Goal: Information Seeking & Learning: Understand process/instructions

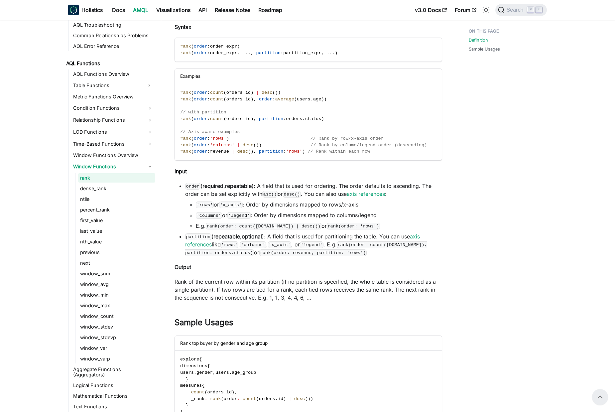
scroll to position [443, 0]
click at [106, 129] on link "LOD Functions" at bounding box center [113, 131] width 84 height 11
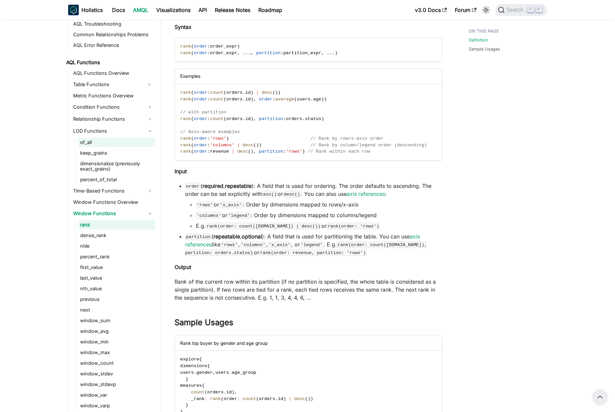
click at [118, 139] on link "of_all" at bounding box center [116, 142] width 77 height 9
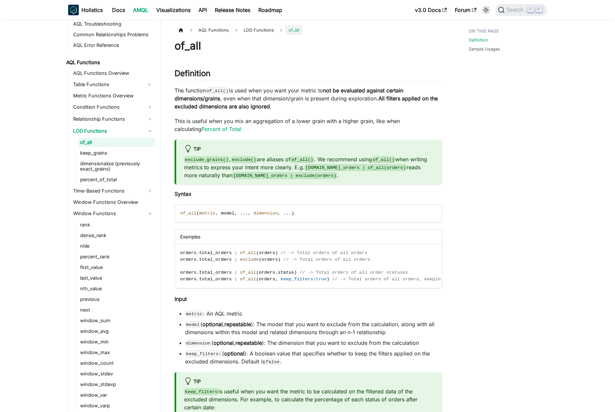
click at [240, 159] on code "exclude()" at bounding box center [244, 159] width 26 height 7
click at [357, 161] on p "exclude_grains() , exclude() are aliases of of_all() . We recommend using of_al…" at bounding box center [309, 167] width 250 height 24
click at [103, 150] on link "keep_grains" at bounding box center [116, 152] width 77 height 9
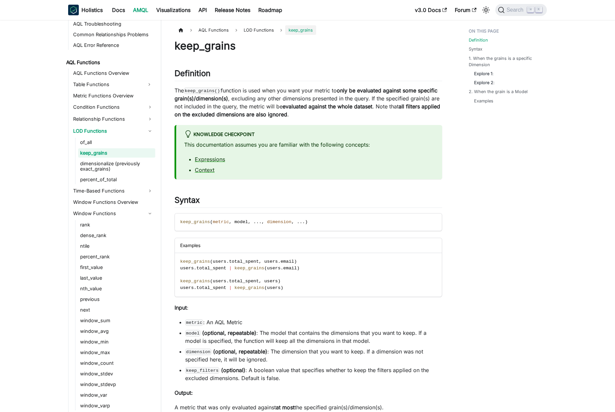
click at [274, 163] on li "Expressions" at bounding box center [314, 159] width 239 height 8
click at [364, 89] on strong "only be evaluated against some specific grain(s)/dimension(s)" at bounding box center [306, 94] width 263 height 15
drag, startPoint x: 364, startPoint y: 89, endPoint x: 266, endPoint y: 96, distance: 98.6
click at [258, 96] on p "The keep_grains() function is used when you want your metric to only be evaluat…" at bounding box center [309, 102] width 268 height 32
click at [299, 97] on p "The keep_grains() function is used when you want your metric to only be evaluat…" at bounding box center [309, 102] width 268 height 32
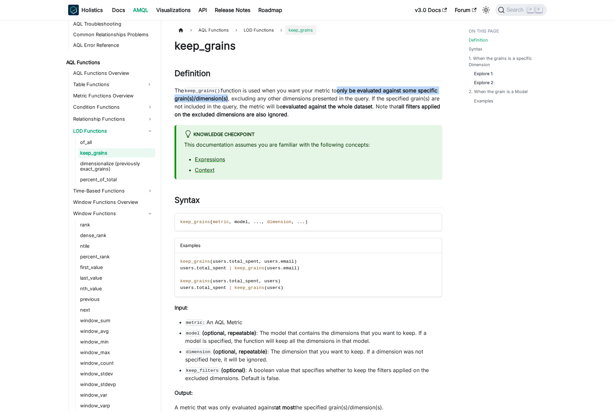
drag, startPoint x: 254, startPoint y: 97, endPoint x: 282, endPoint y: 97, distance: 27.9
click at [337, 91] on p "The keep_grains() function is used when you want your metric to only be evaluat…" at bounding box center [309, 102] width 268 height 32
click at [260, 100] on p "The keep_grains() function is used when you want your metric to only be evaluat…" at bounding box center [309, 102] width 268 height 32
click at [130, 143] on link "of_all" at bounding box center [116, 142] width 77 height 9
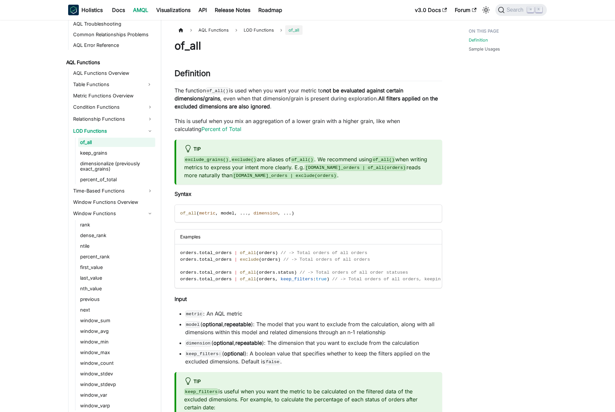
click at [243, 96] on p "The function of_all() is used when you want your metric to not be evaluated aga…" at bounding box center [309, 98] width 268 height 24
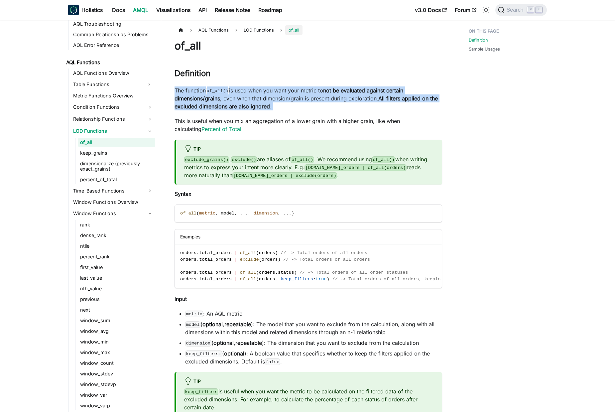
click at [243, 96] on p "The function of_all() is used when you want your metric to not be evaluated aga…" at bounding box center [309, 98] width 268 height 24
click at [279, 90] on p "The function of_all() is used when you want your metric to not be evaluated aga…" at bounding box center [309, 98] width 268 height 24
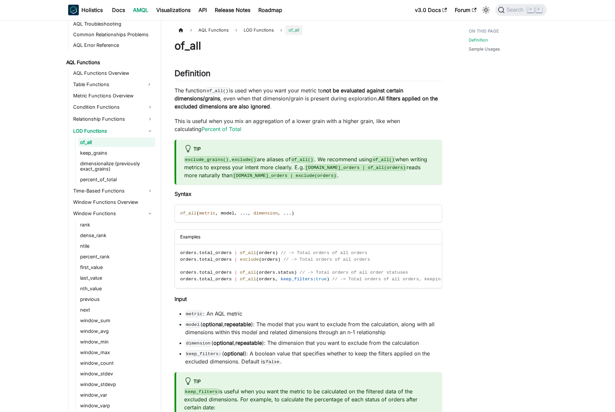
click at [239, 159] on code "exclude()" at bounding box center [244, 159] width 26 height 7
click at [301, 158] on code "of_all()" at bounding box center [302, 159] width 23 height 7
click at [207, 160] on code "exclude_grains()" at bounding box center [206, 159] width 45 height 7
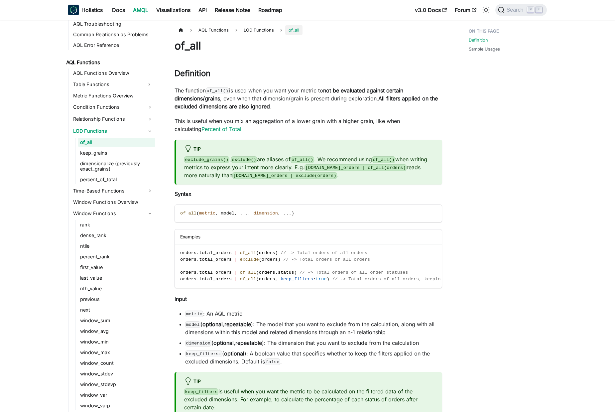
click at [243, 159] on code "exclude()" at bounding box center [244, 159] width 26 height 7
drag, startPoint x: 243, startPoint y: 159, endPoint x: 287, endPoint y: 159, distance: 44.2
click at [244, 159] on code "exclude()" at bounding box center [244, 159] width 26 height 7
click at [299, 160] on code "of_all()" at bounding box center [302, 159] width 23 height 7
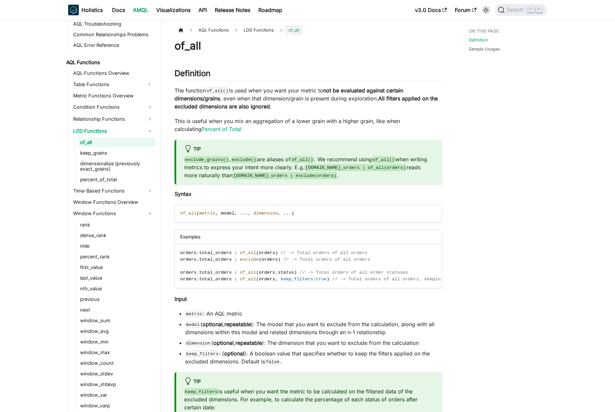
click at [262, 159] on p "exclude_grains() , exclude() are aliases of of_all() . We recommend using of_al…" at bounding box center [309, 167] width 250 height 24
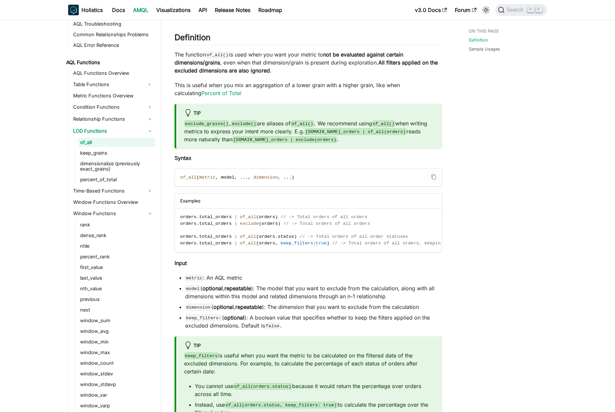
scroll to position [36, 0]
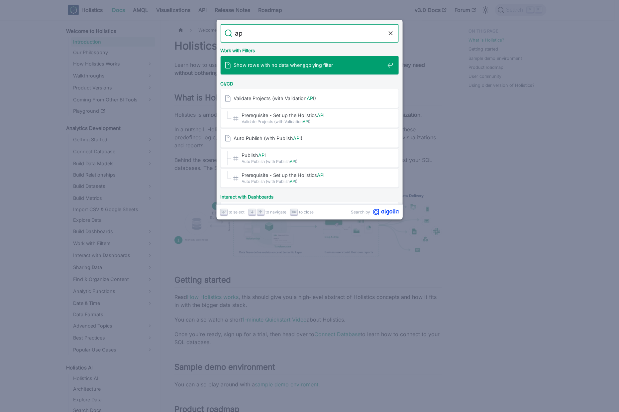
type input "a"
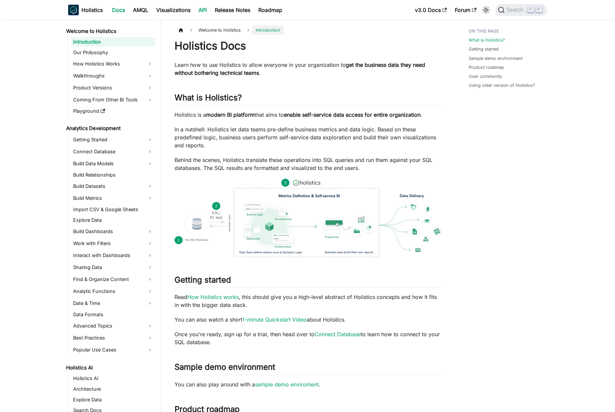
click at [201, 10] on link "API" at bounding box center [202, 10] width 16 height 11
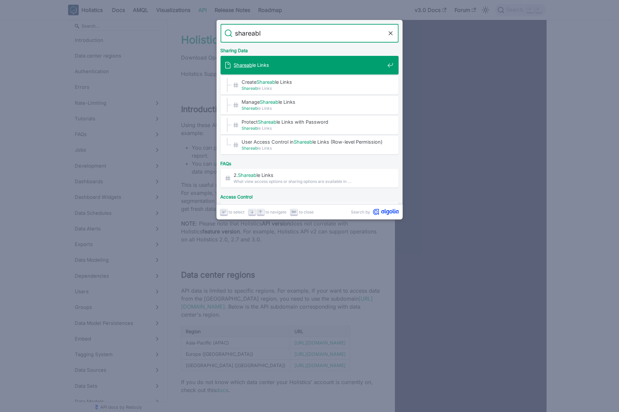
type input "shareable"
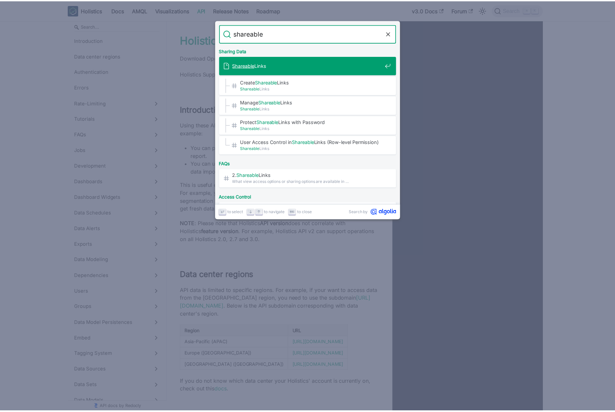
scroll to position [263, 0]
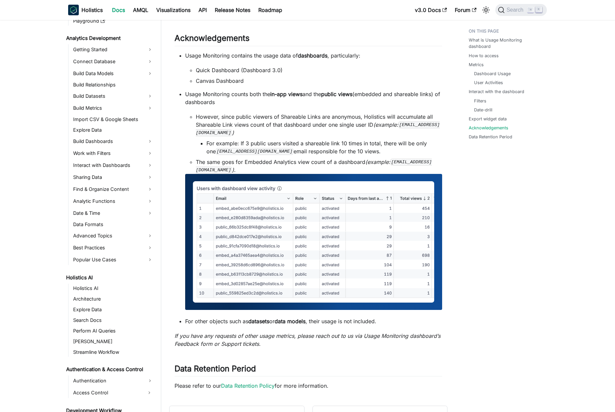
scroll to position [891, 0]
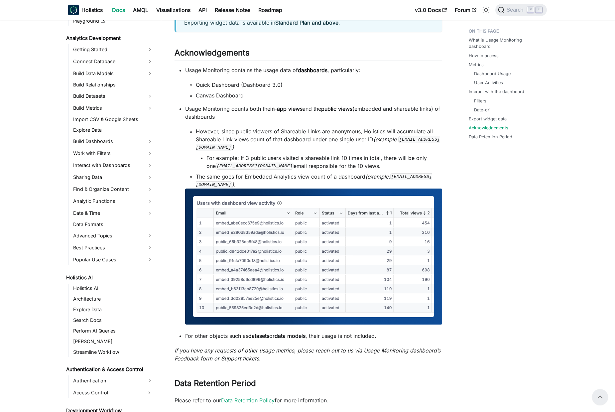
scroll to position [851, 0]
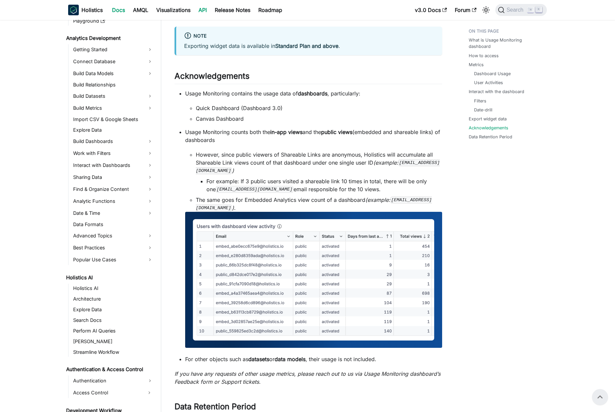
click at [204, 9] on link "API" at bounding box center [202, 10] width 16 height 11
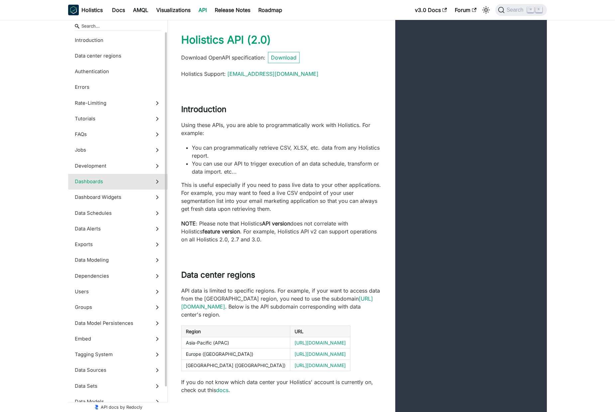
click at [132, 183] on span "Dashboards" at bounding box center [111, 181] width 73 height 7
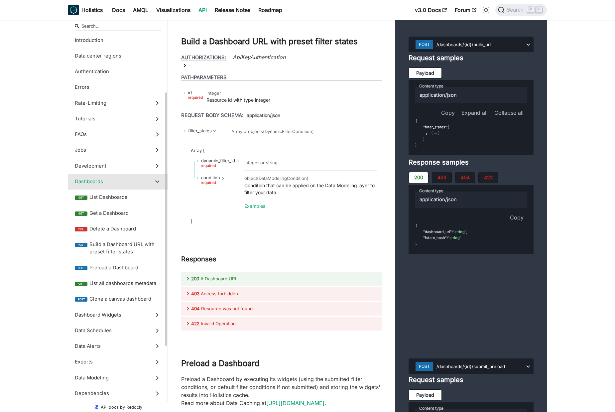
scroll to position [36, 0]
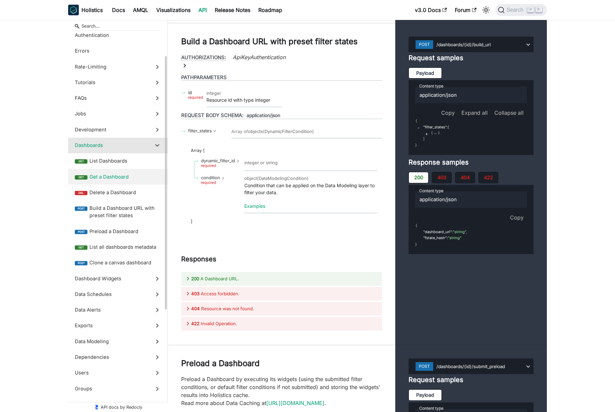
click at [130, 182] on label "get Get a Dashboard" at bounding box center [117, 177] width 99 height 16
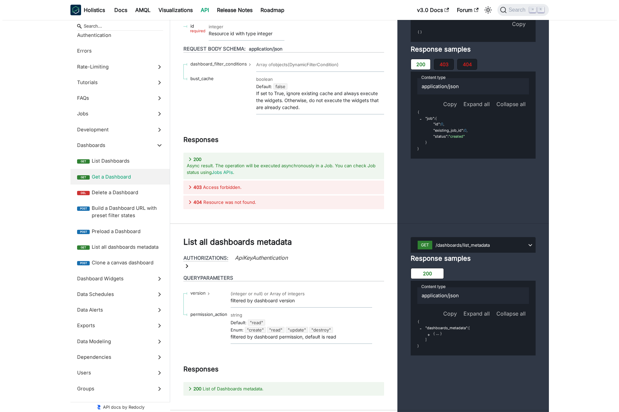
scroll to position [12447, 0]
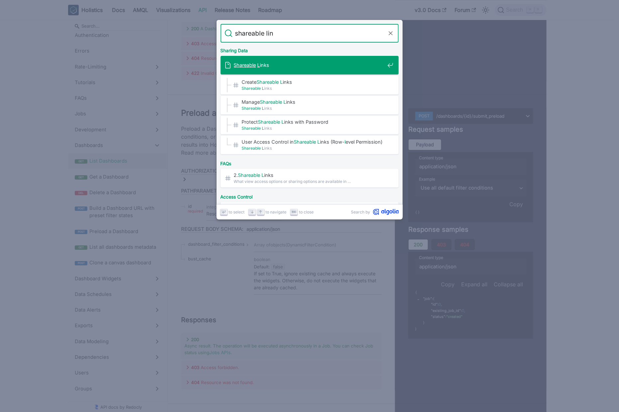
type input "shareable link"
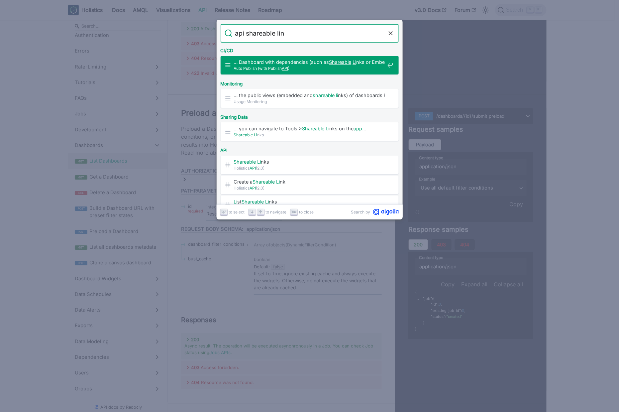
type input "api shareable link"
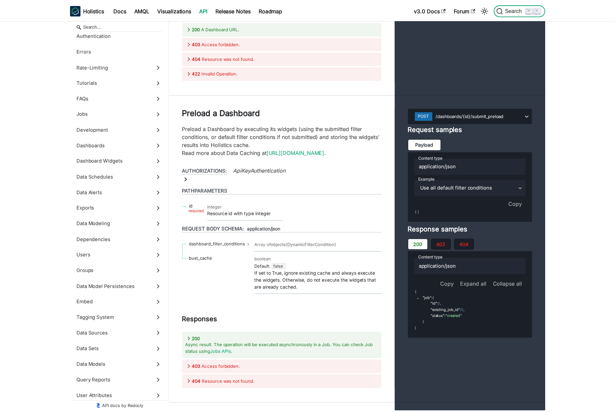
scroll to position [28830, 0]
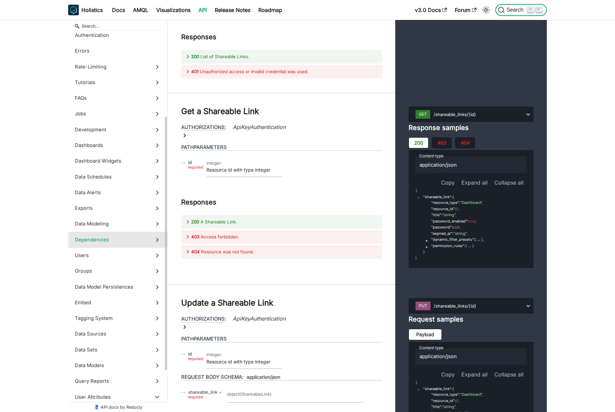
scroll to position [188, 0]
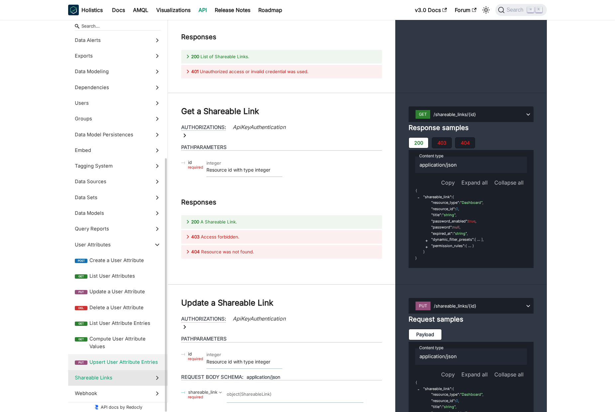
click at [117, 382] on label "Shareable Links" at bounding box center [117, 378] width 99 height 16
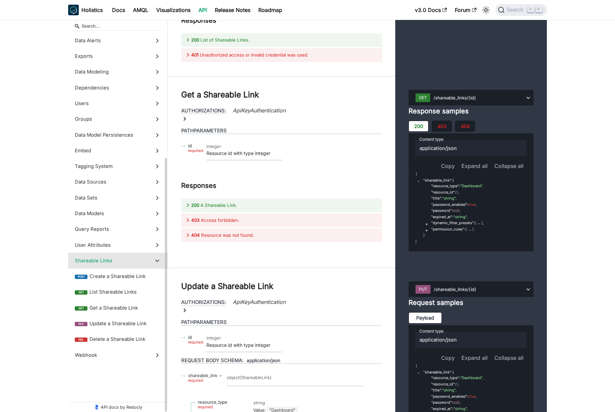
scroll to position [150, 0]
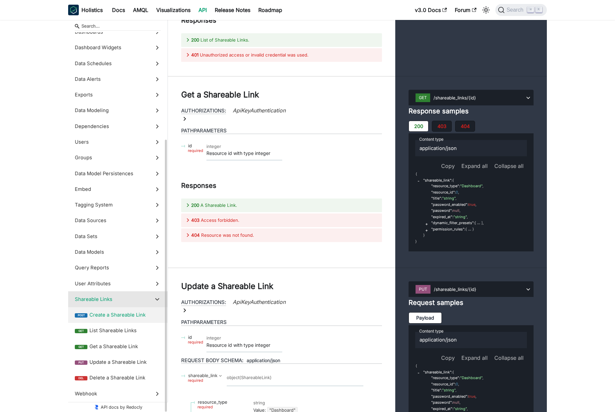
click at [124, 317] on span "Create a Shareable Link" at bounding box center [124, 314] width 71 height 7
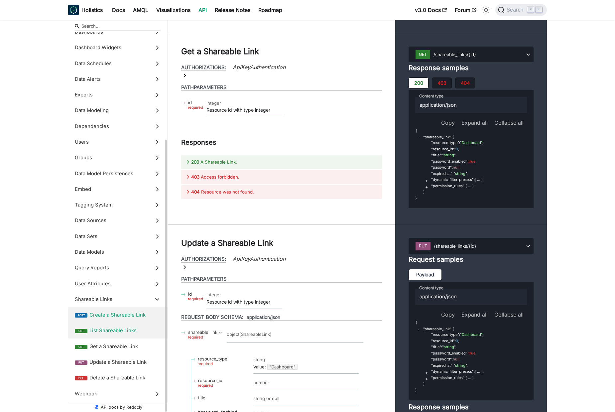
click at [123, 333] on span "List Shareable Links" at bounding box center [124, 330] width 71 height 7
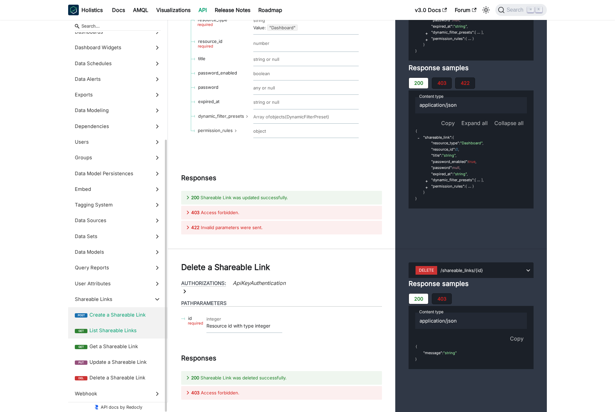
click at [127, 318] on span "Create a Shareable Link" at bounding box center [124, 314] width 71 height 7
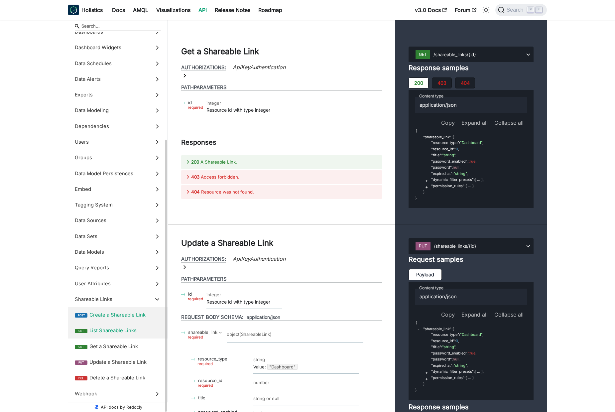
click at [127, 334] on label "get List Shareable Links" at bounding box center [117, 331] width 99 height 16
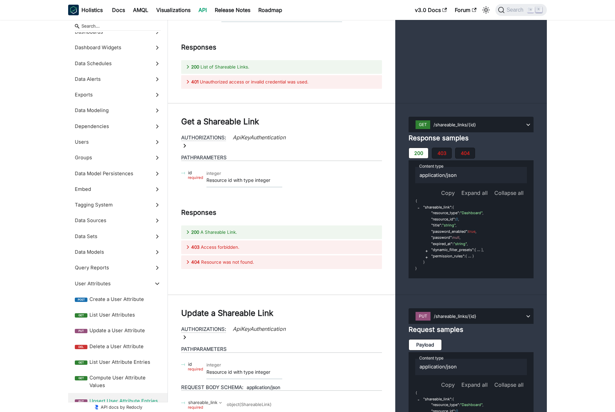
scroll to position [6471, 0]
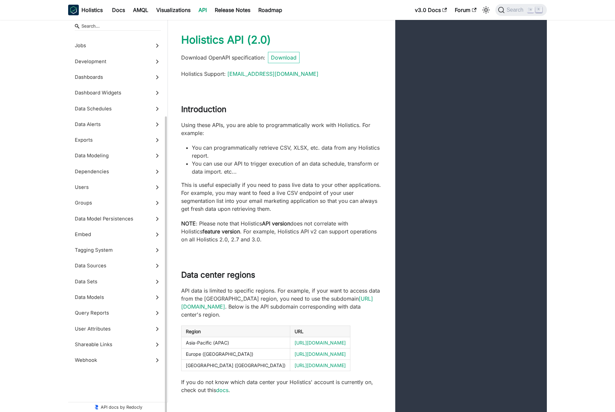
click at [248, 124] on p "Using these APIs, you are able to programmatically work with Holistics. For exa…" at bounding box center [281, 129] width 201 height 16
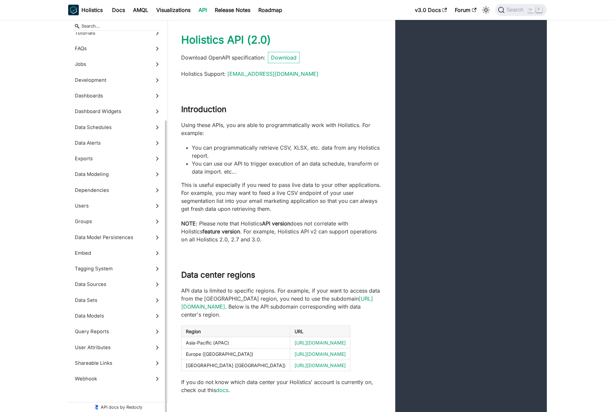
click at [199, 123] on p "Using these APIs, you are able to programmatically work with Holistics. For exa…" at bounding box center [281, 129] width 201 height 16
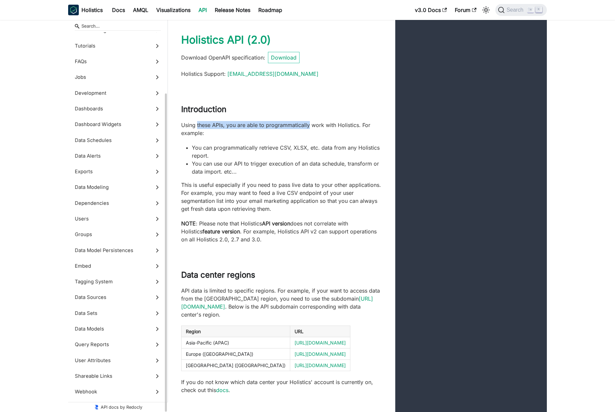
scroll to position [71, 0]
drag, startPoint x: 199, startPoint y: 123, endPoint x: 360, endPoint y: 127, distance: 160.9
click at [361, 128] on p "Using these APIs, you are able to programmatically work with Holistics. For exa…" at bounding box center [281, 129] width 201 height 16
click at [261, 138] on div "Using these APIs, you are able to programmatically work with Holistics. For exa…" at bounding box center [281, 182] width 201 height 122
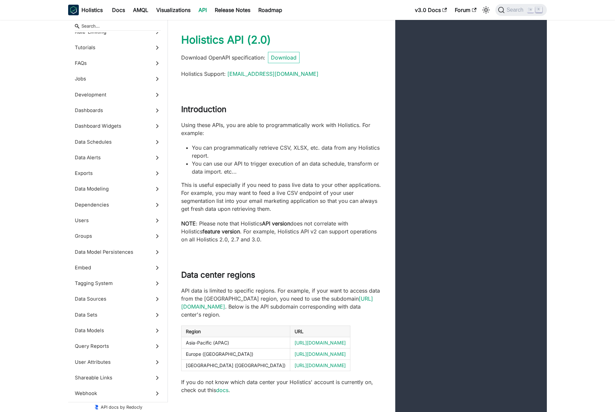
click at [195, 145] on li "You can programmatically retrieve CSV, XLSX, etc. data from any Holistics repor…" at bounding box center [287, 152] width 190 height 16
drag, startPoint x: 195, startPoint y: 145, endPoint x: 245, endPoint y: 167, distance: 54.5
click at [245, 167] on ul "You can programmatically retrieve CSV, XLSX, etc. data from any Holistics repor…" at bounding box center [281, 160] width 201 height 32
click at [287, 165] on li "You can use our API to trigger execution of an data schedule, transform or data…" at bounding box center [287, 168] width 190 height 16
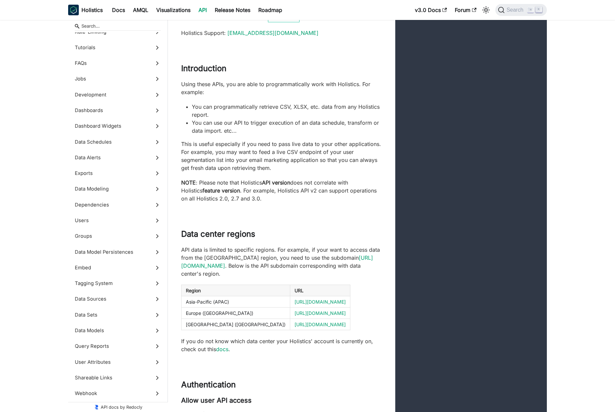
scroll to position [72, 0]
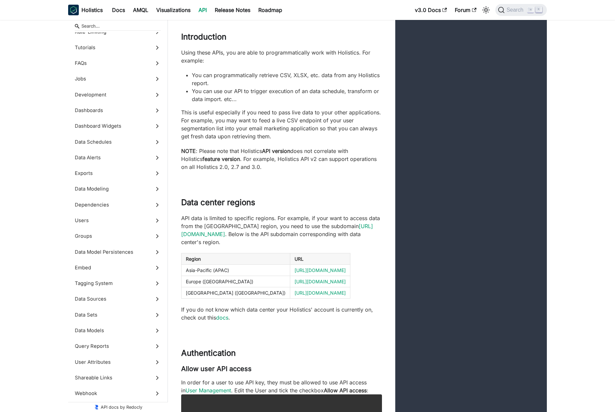
click at [241, 170] on p "NOTE : Please note that Holistics API version does not correlate with Holistics…" at bounding box center [281, 159] width 201 height 24
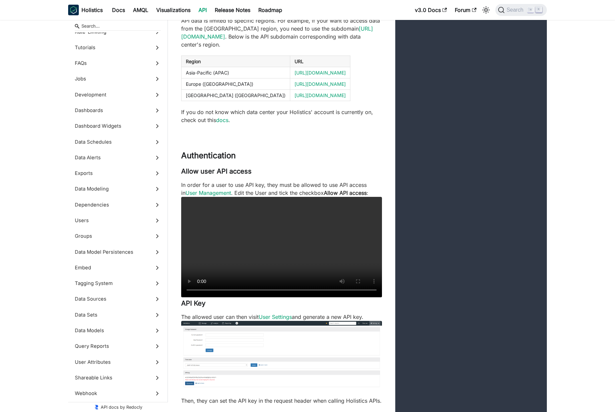
scroll to position [282, 0]
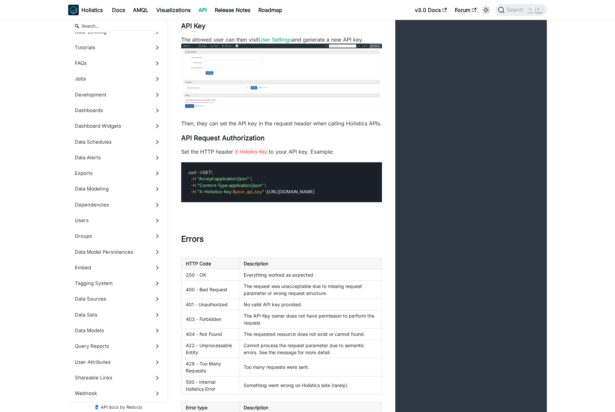
scroll to position [267, 0]
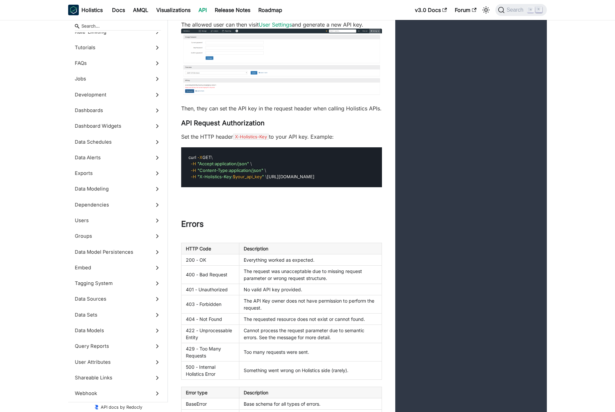
scroll to position [572, 0]
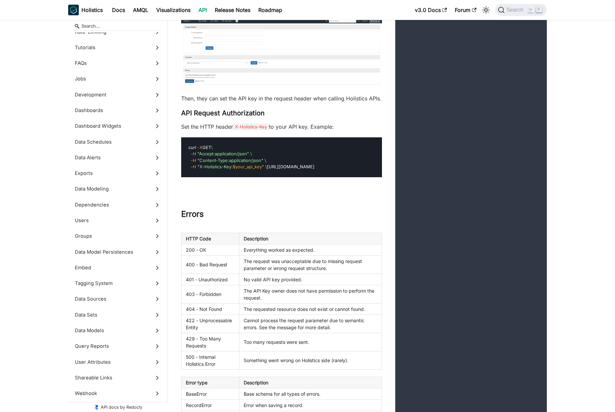
click at [191, 150] on span "curl" at bounding box center [192, 147] width 8 height 5
drag, startPoint x: 191, startPoint y: 158, endPoint x: 298, endPoint y: 184, distance: 110.0
click at [298, 177] on pre "curl -X GET \ -H "Accept:application/json" \ -H "Content-Type:application/json"…" at bounding box center [281, 157] width 201 height 40
copy securitydefinition "curl -X GET \ -H "Accept:application/json" \ -H "Content-Type:application/json"…"
click at [304, 170] on pre "curl -X GET \ -H "Accept:application/json" \ -H "Content-Type:application/json"…" at bounding box center [281, 157] width 201 height 40
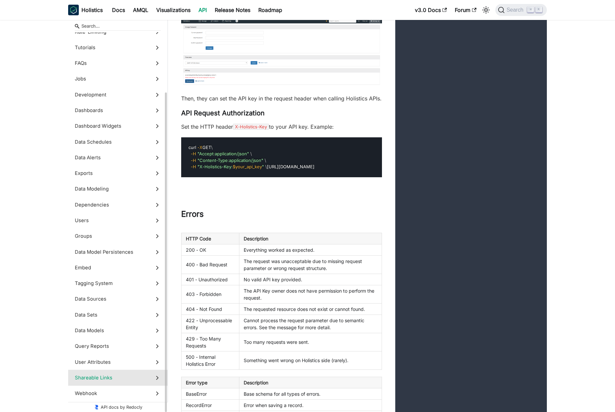
click at [127, 379] on span "Shareable Links" at bounding box center [111, 377] width 73 height 7
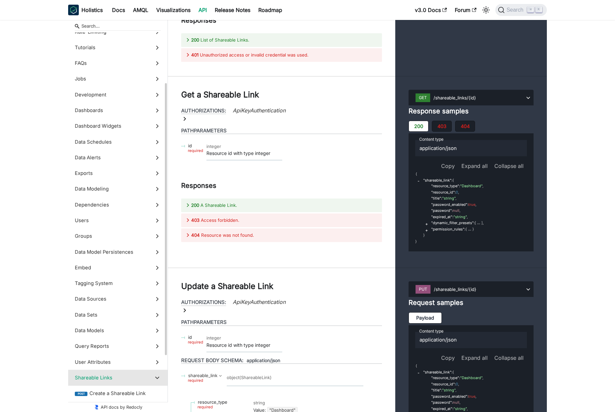
scroll to position [150, 0]
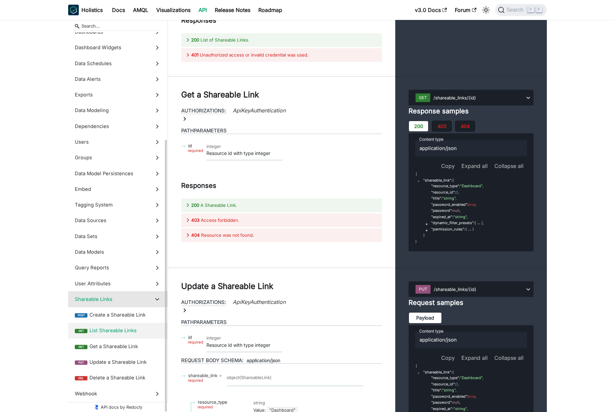
click at [121, 332] on span "List Shareable Links" at bounding box center [124, 330] width 71 height 7
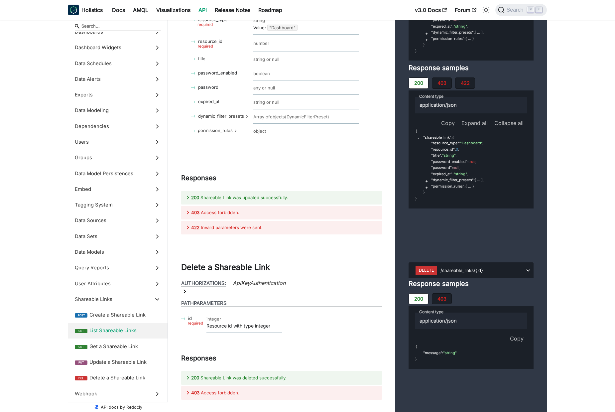
click at [132, 317] on span "Create a Shareable Link" at bounding box center [124, 314] width 71 height 7
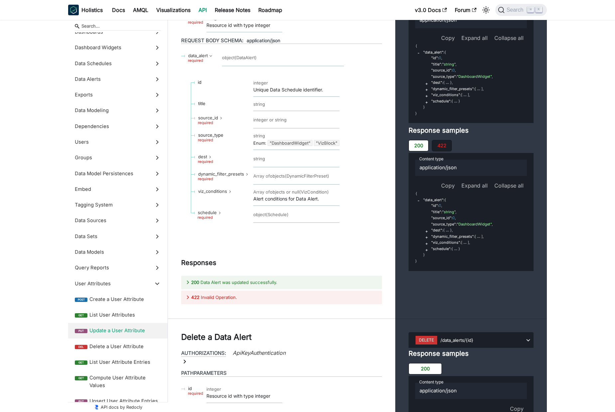
scroll to position [3040, 0]
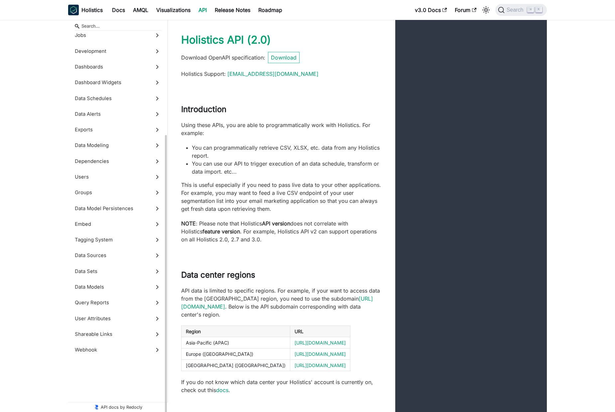
click at [254, 176] on div "Using these APIs, you are able to programmatically work with Holistics. For exa…" at bounding box center [281, 182] width 201 height 122
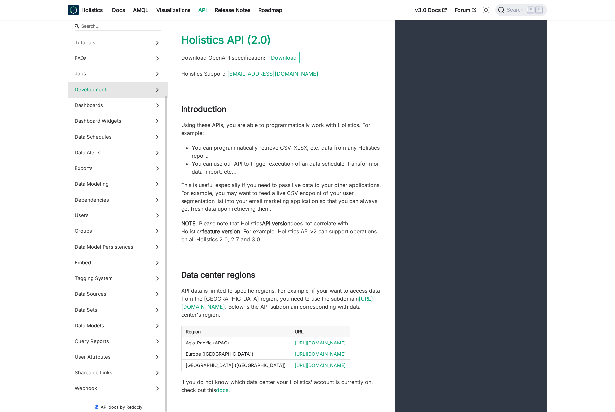
scroll to position [71, 0]
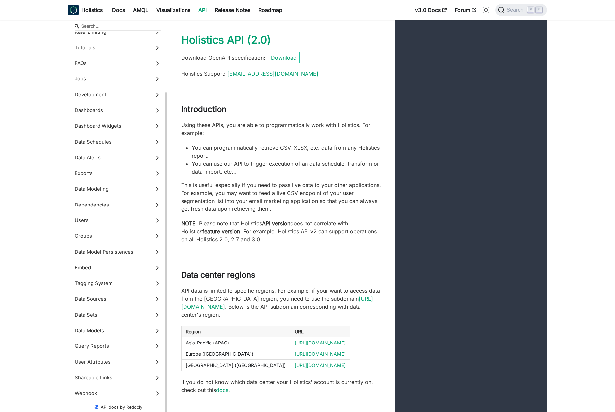
drag, startPoint x: 251, startPoint y: 166, endPoint x: 214, endPoint y: 93, distance: 81.8
click at [252, 163] on li "You can use our API to trigger execution of an data schedule, transform or data…" at bounding box center [287, 168] width 190 height 16
click at [178, 110] on link "section/Introduction" at bounding box center [178, 109] width 7 height 8
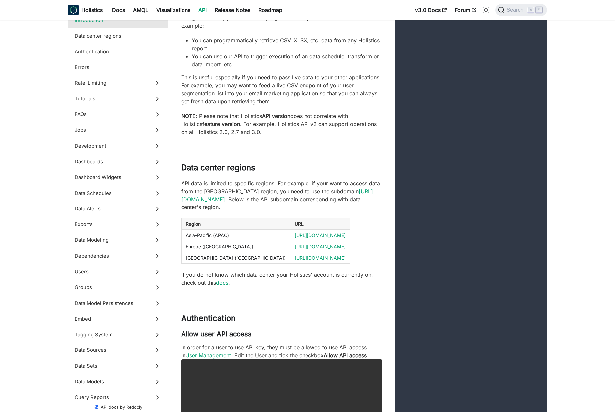
click at [234, 189] on p "API data is limited to specific regions. For example, if your want to access da…" at bounding box center [281, 195] width 201 height 32
